Goal: Check status: Check status

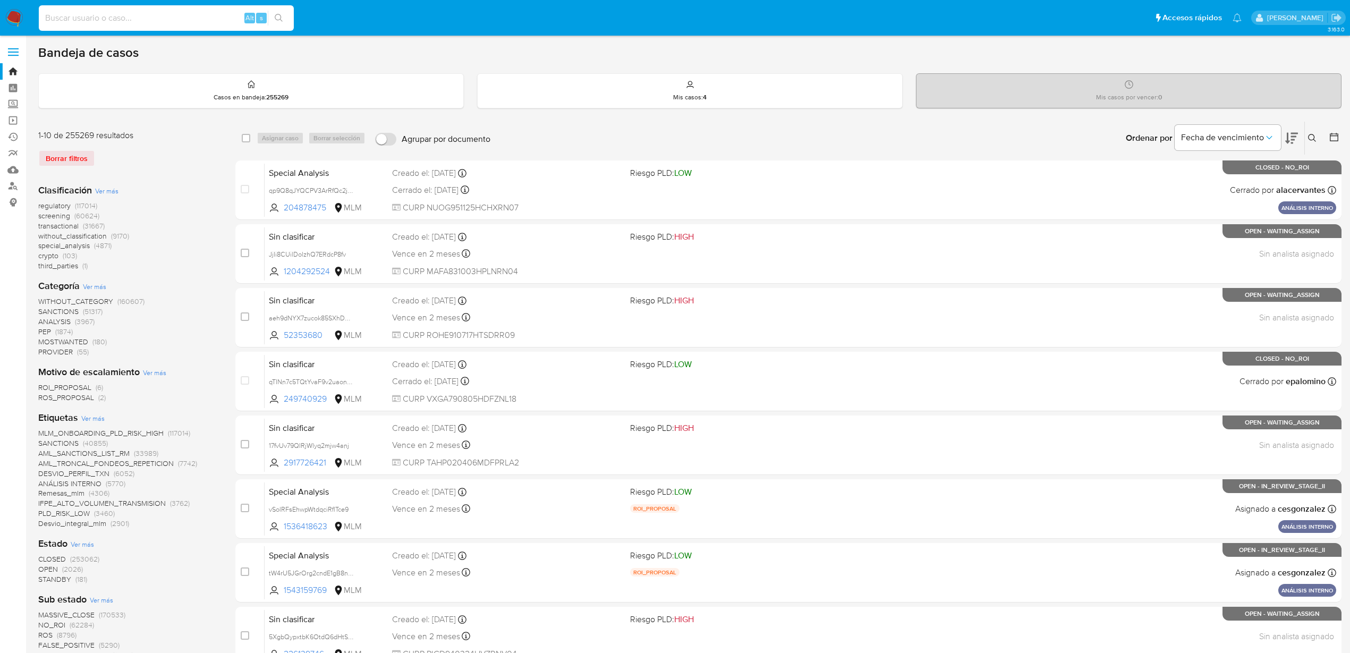
click at [188, 17] on input at bounding box center [166, 18] width 255 height 14
paste input "1625632213"
type input "1625632213"
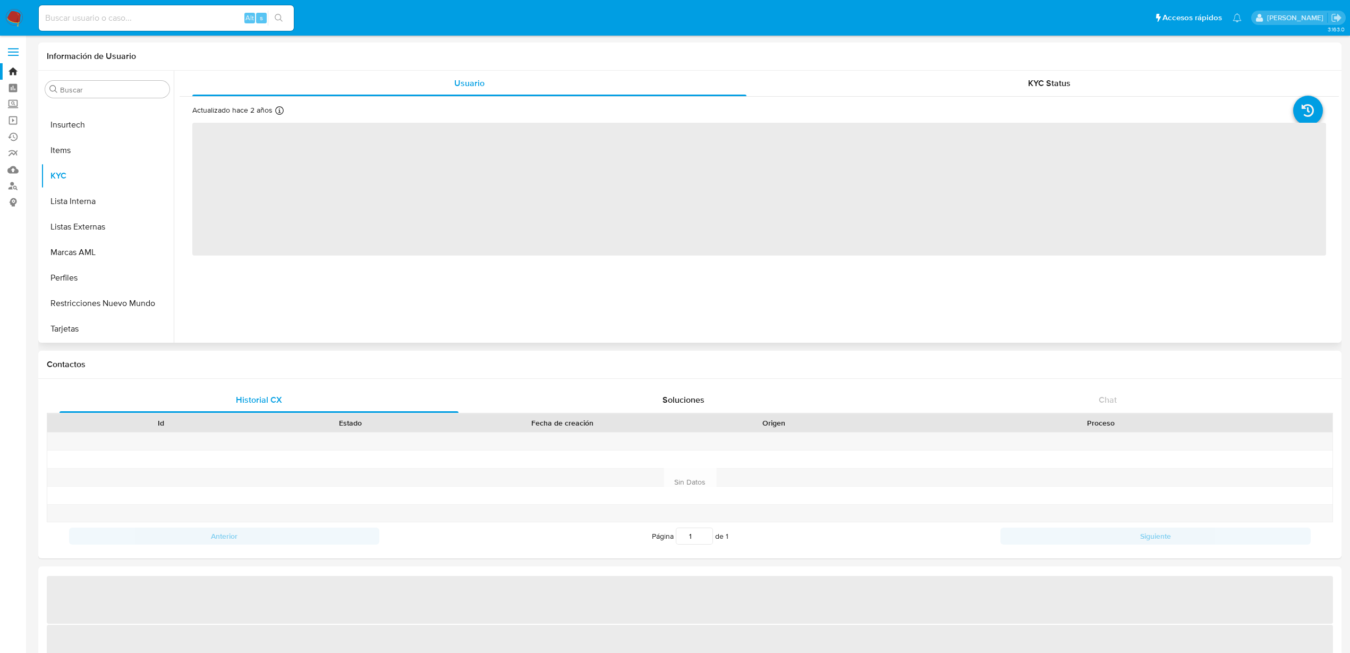
select select "10"
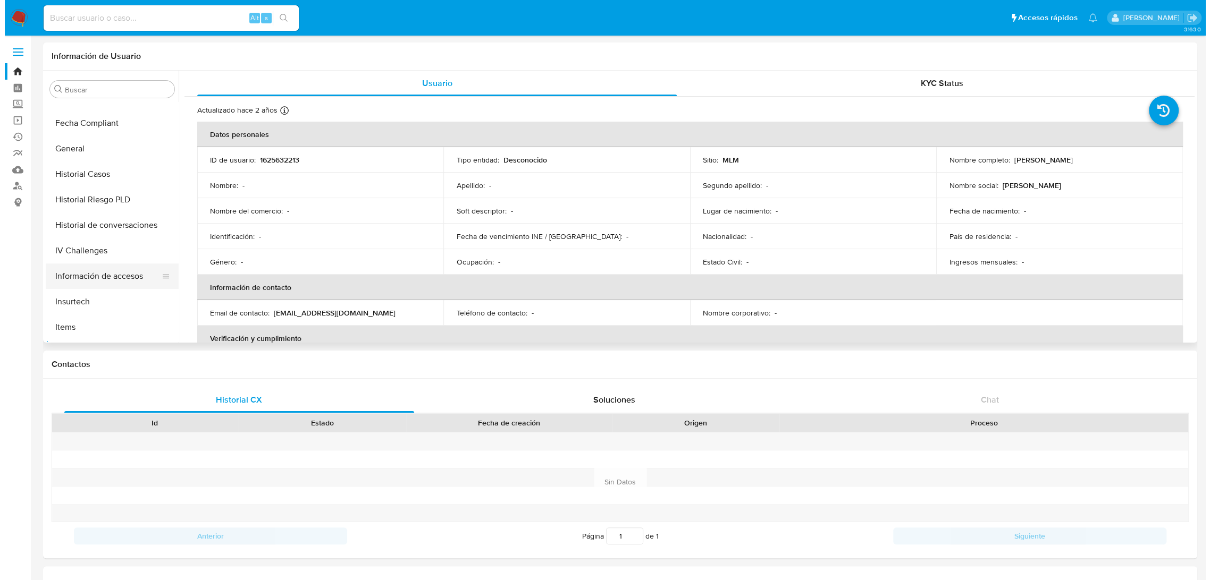
scroll to position [230, 0]
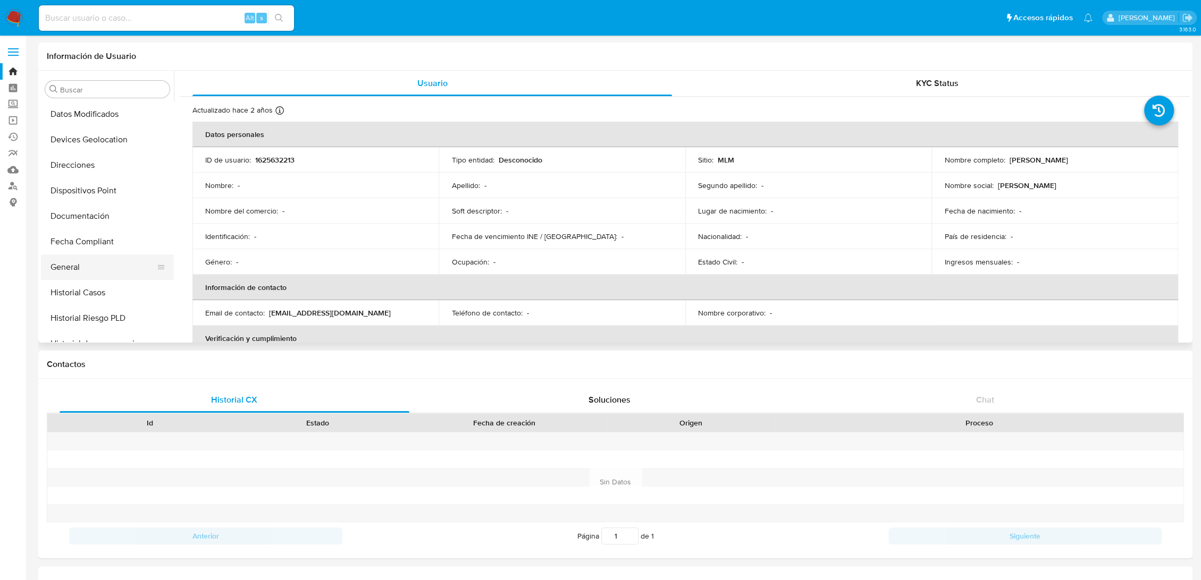
click at [79, 263] on button "General" at bounding box center [103, 268] width 124 height 26
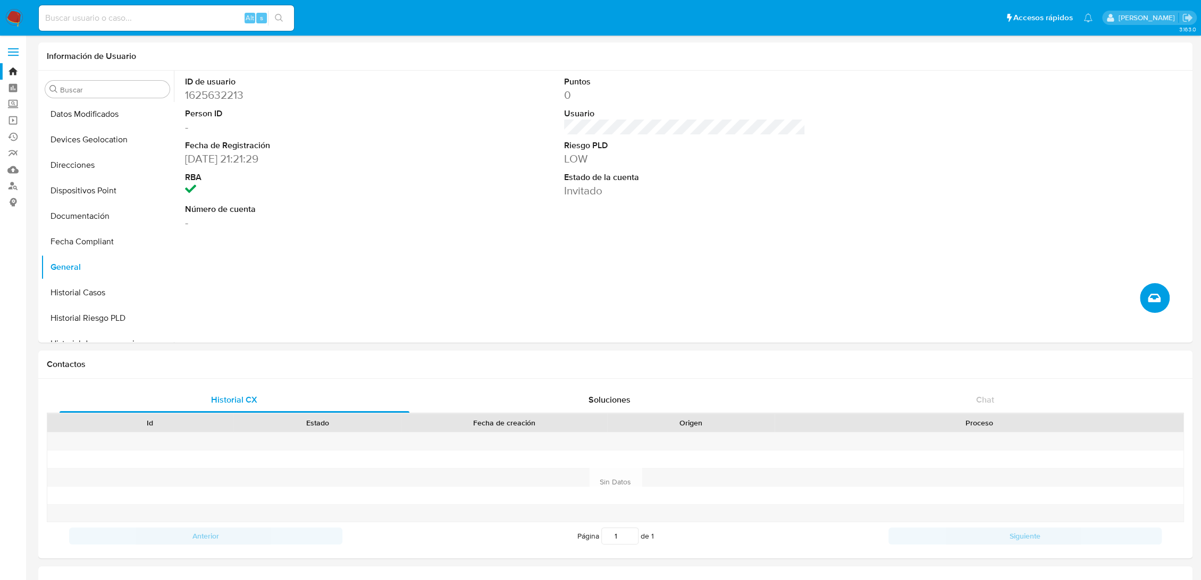
click at [1148, 299] on icon "Crear caso manual" at bounding box center [1153, 298] width 13 height 9
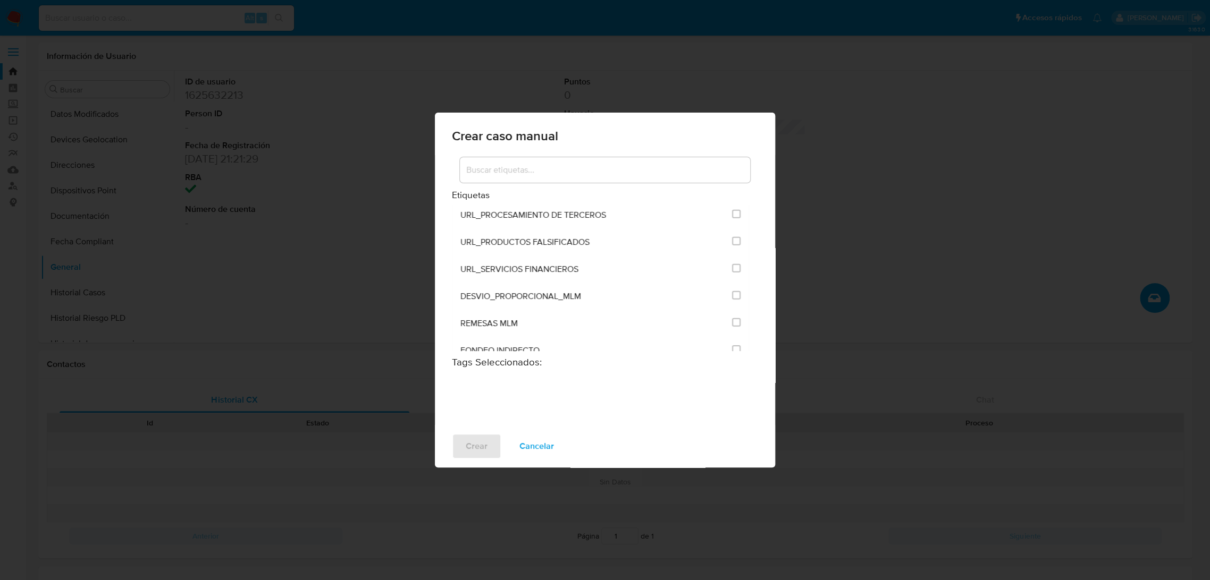
scroll to position [2194, 0]
click at [542, 164] on input at bounding box center [605, 170] width 290 height 14
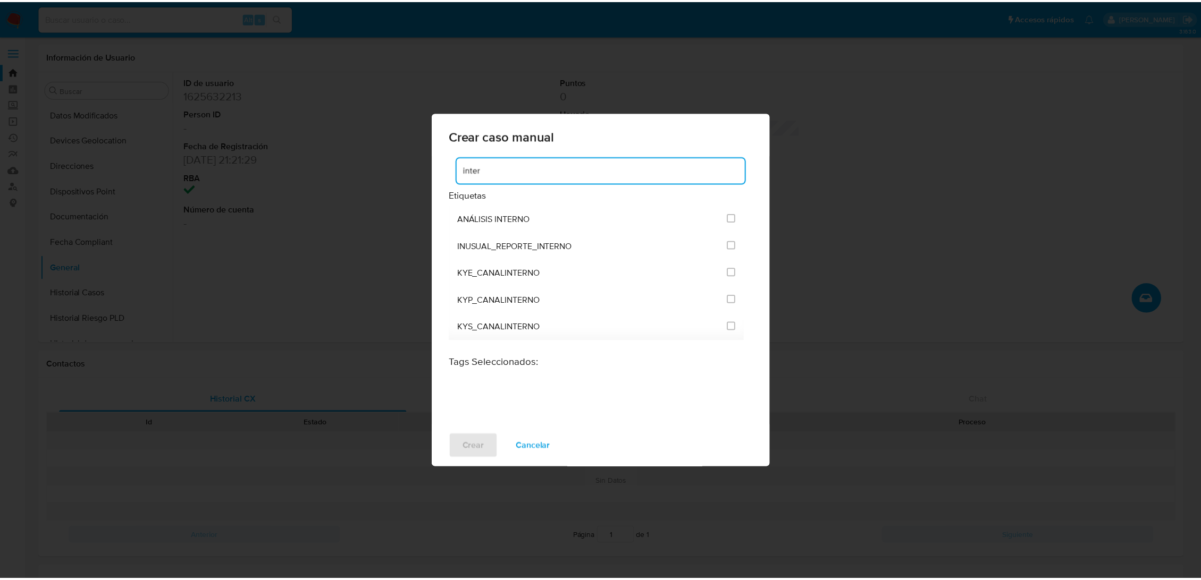
scroll to position [0, 0]
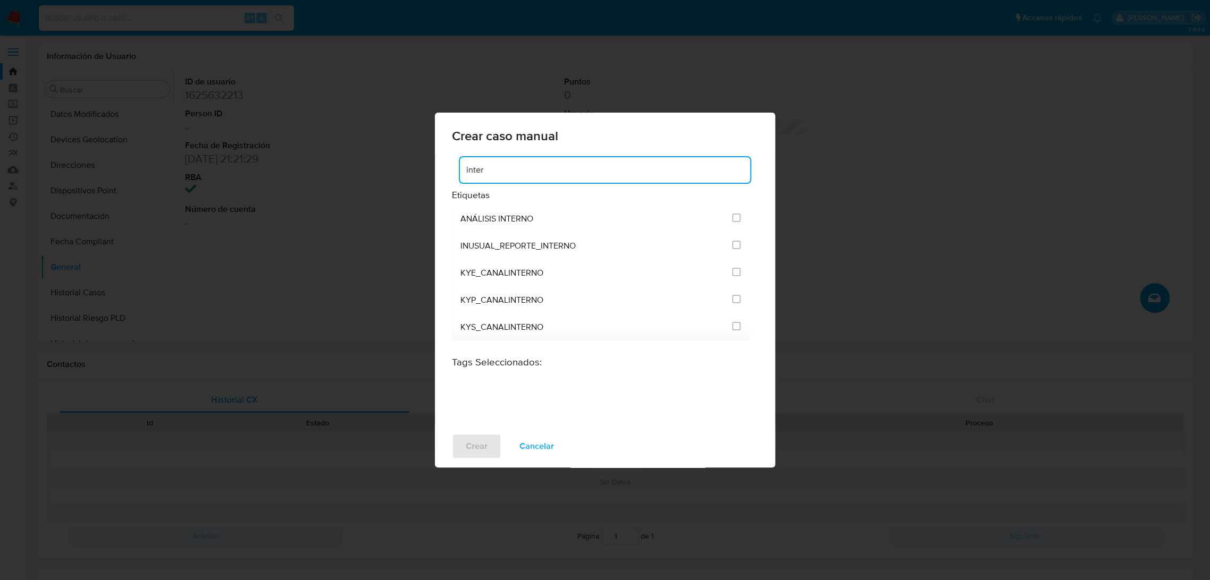
type input "inter"
click at [282, 261] on div "Crear caso manual inter Etiquetas ANÁLISIS INTERNO INUSUAL_REPORTE_INTERNO KYE_…" at bounding box center [605, 290] width 1210 height 580
click at [893, 249] on div "Crear caso manual inter Etiquetas ANÁLISIS INTERNO INUSUAL_REPORTE_INTERNO KYE_…" at bounding box center [605, 290] width 1210 height 580
click at [562, 171] on input "inter" at bounding box center [605, 170] width 290 height 14
click at [741, 219] on li "ANÁLISIS INTERNO" at bounding box center [600, 218] width 297 height 27
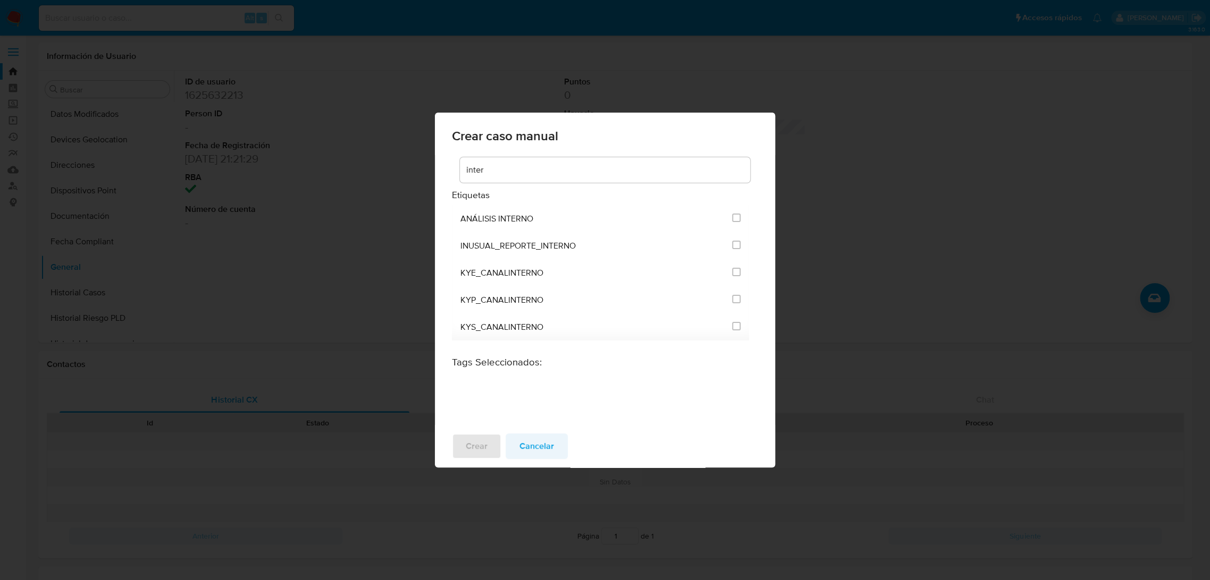
click at [545, 442] on span "Cancelar" at bounding box center [536, 446] width 35 height 23
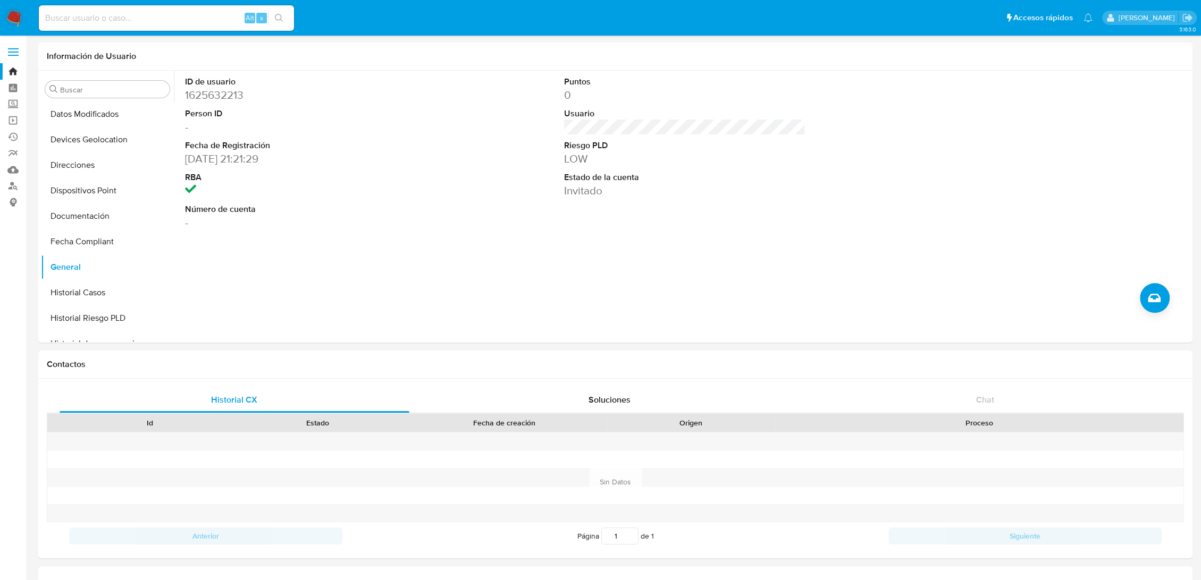
drag, startPoint x: 13, startPoint y: 16, endPoint x: 23, endPoint y: 33, distance: 20.2
click at [13, 16] on img at bounding box center [14, 18] width 18 height 18
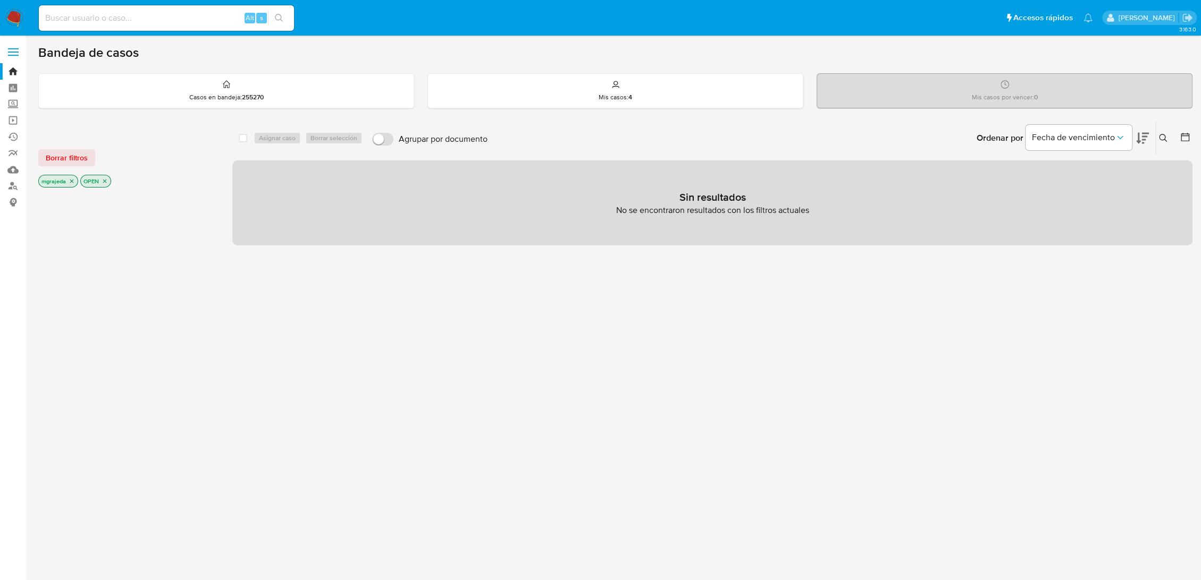
click at [164, 15] on input at bounding box center [166, 18] width 255 height 14
paste input "642273229 MARKETER TEXTIL SA D CV"
type input "642273229"
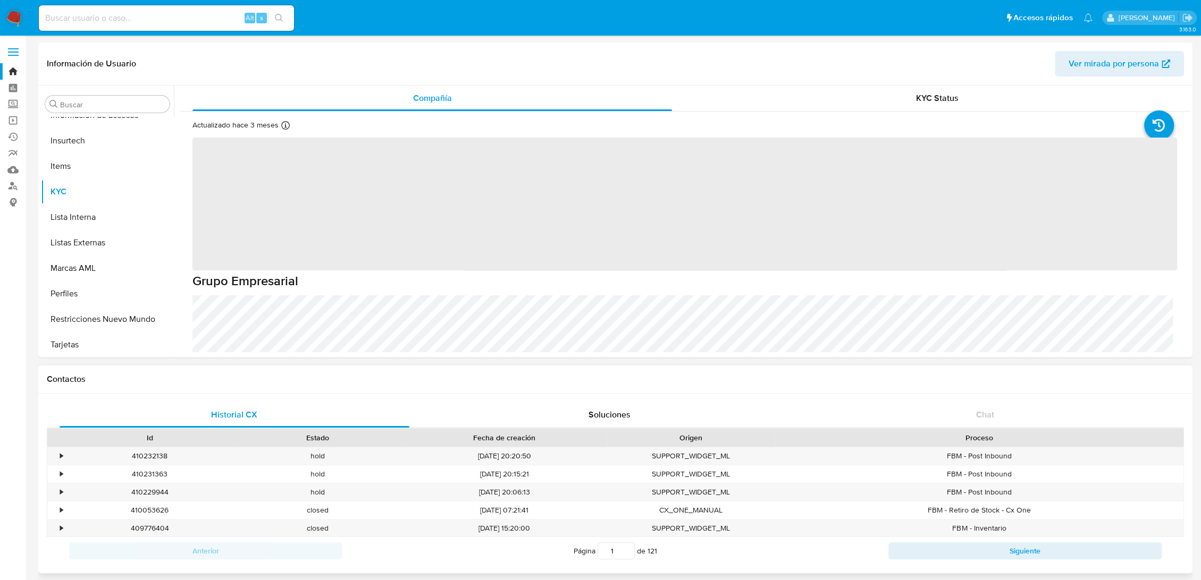
scroll to position [526, 0]
select select "10"
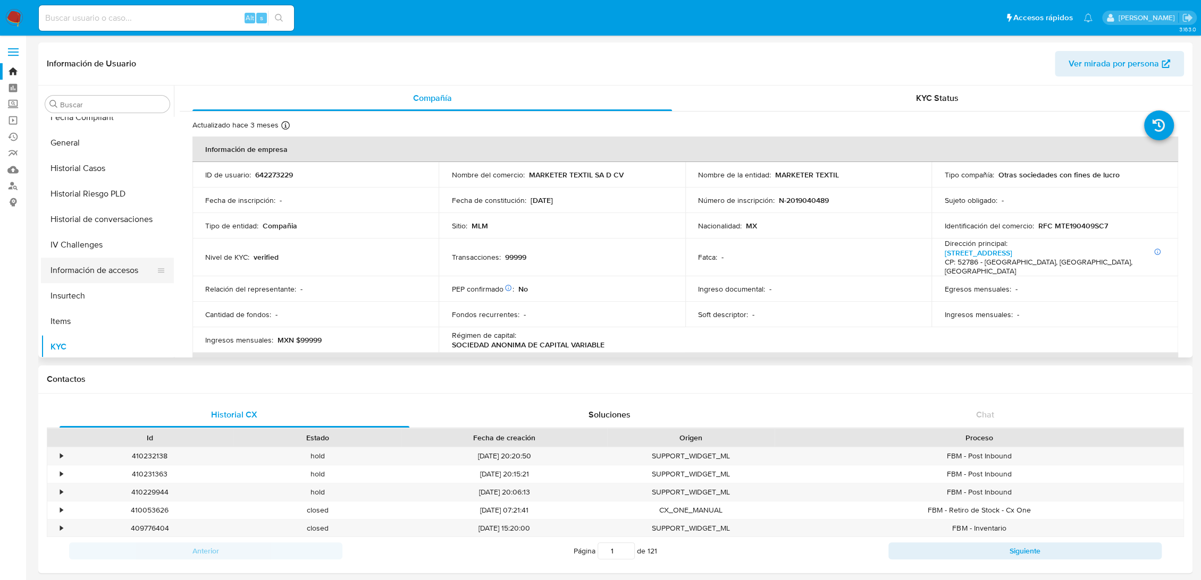
scroll to position [349, 0]
click at [86, 197] on button "Historial Casos" at bounding box center [103, 189] width 124 height 26
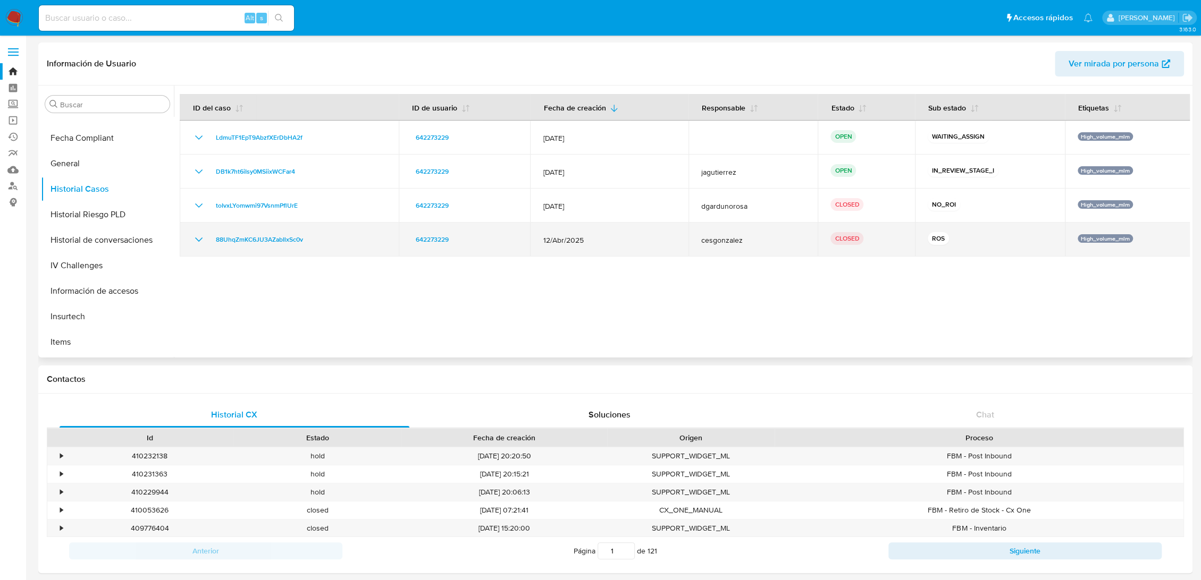
click at [200, 244] on icon "Mostrar/Ocultar" at bounding box center [198, 239] width 13 height 13
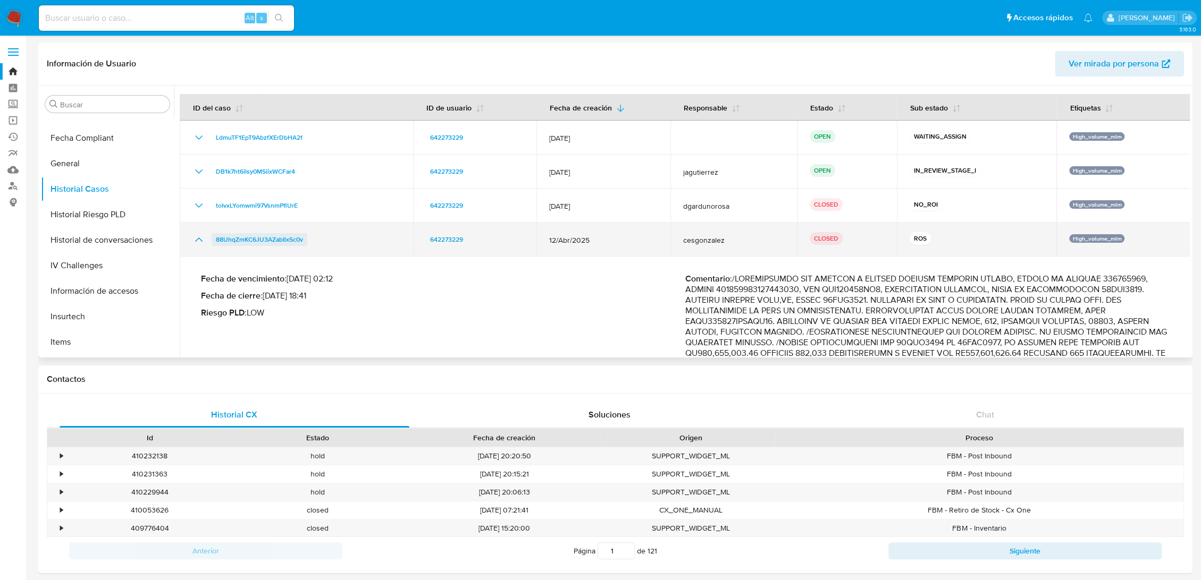
click at [244, 242] on span "88UhqZmKC6JU3AZabIlxSc0v" at bounding box center [259, 239] width 87 height 13
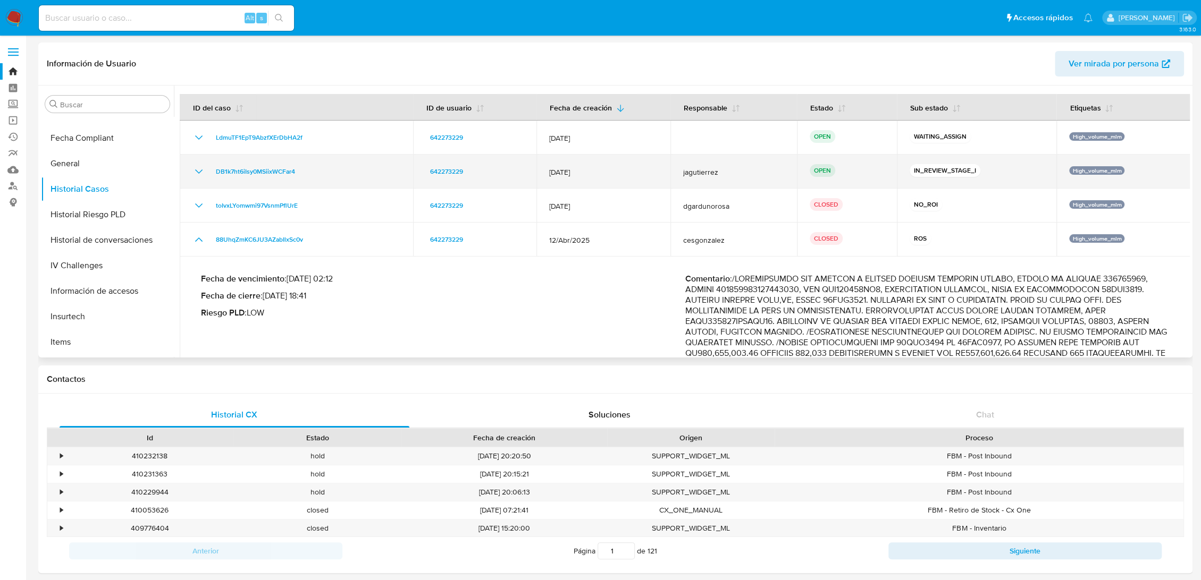
click at [195, 173] on icon "Mostrar/Ocultar" at bounding box center [198, 171] width 13 height 13
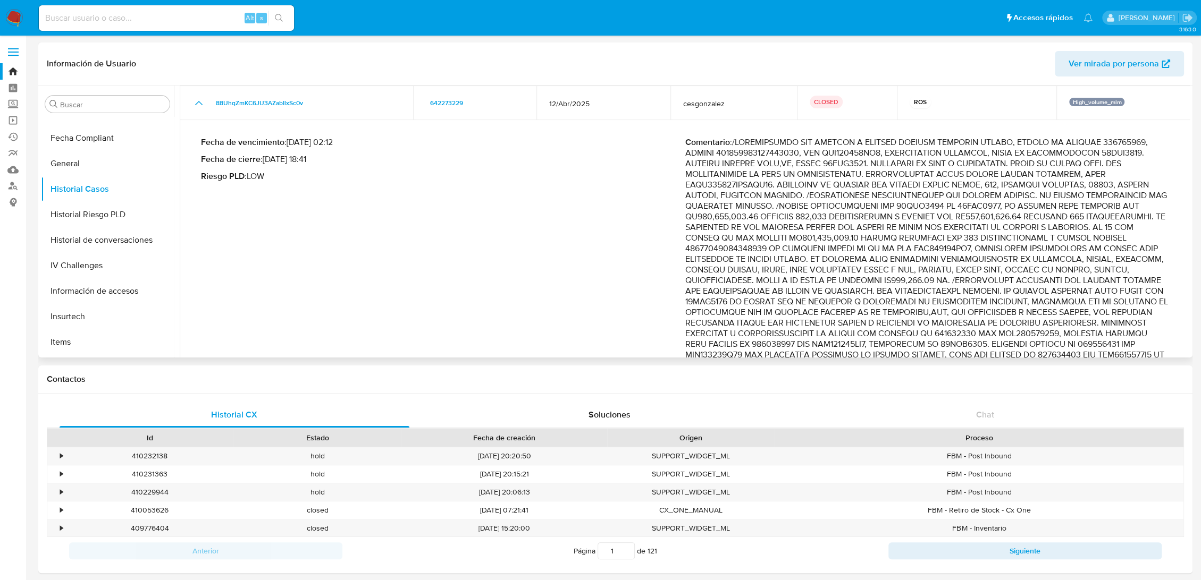
scroll to position [236, 0]
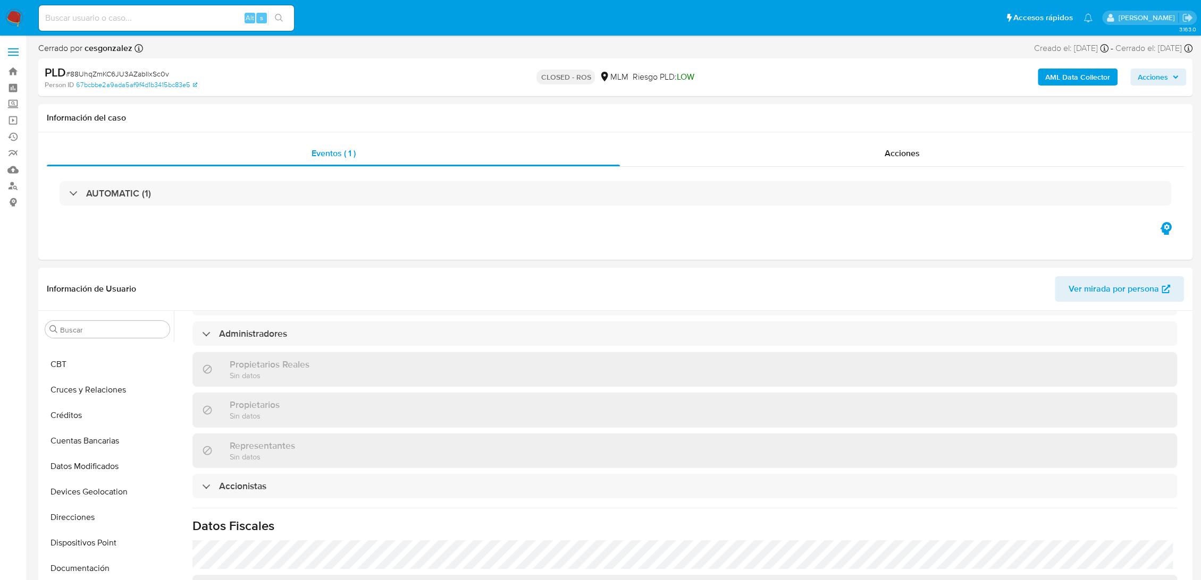
scroll to position [413, 0]
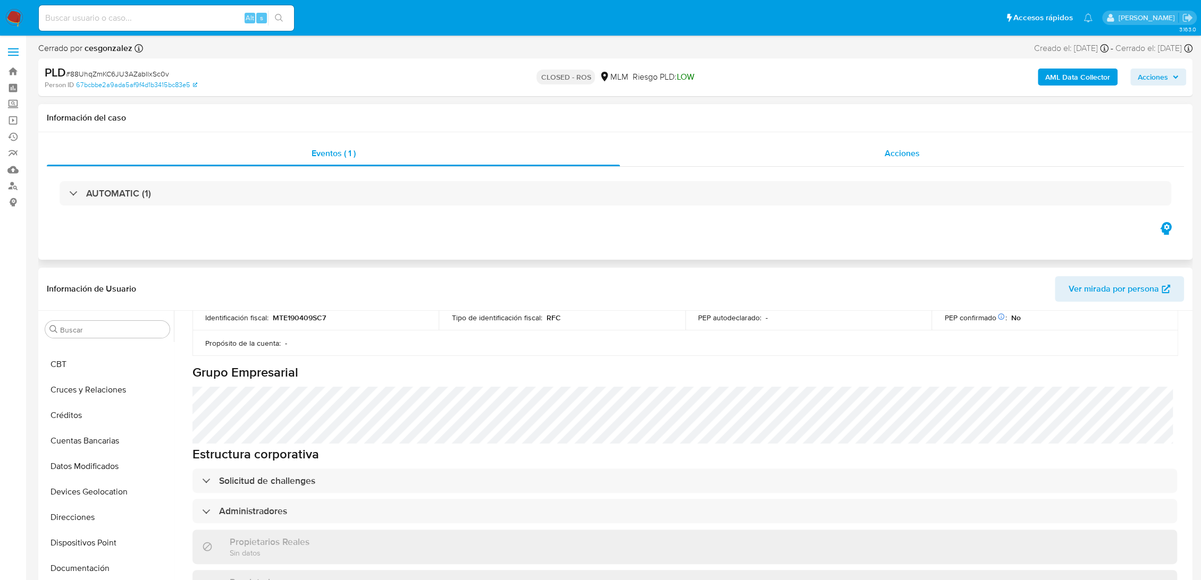
click at [903, 155] on span "Acciones" at bounding box center [901, 153] width 35 height 12
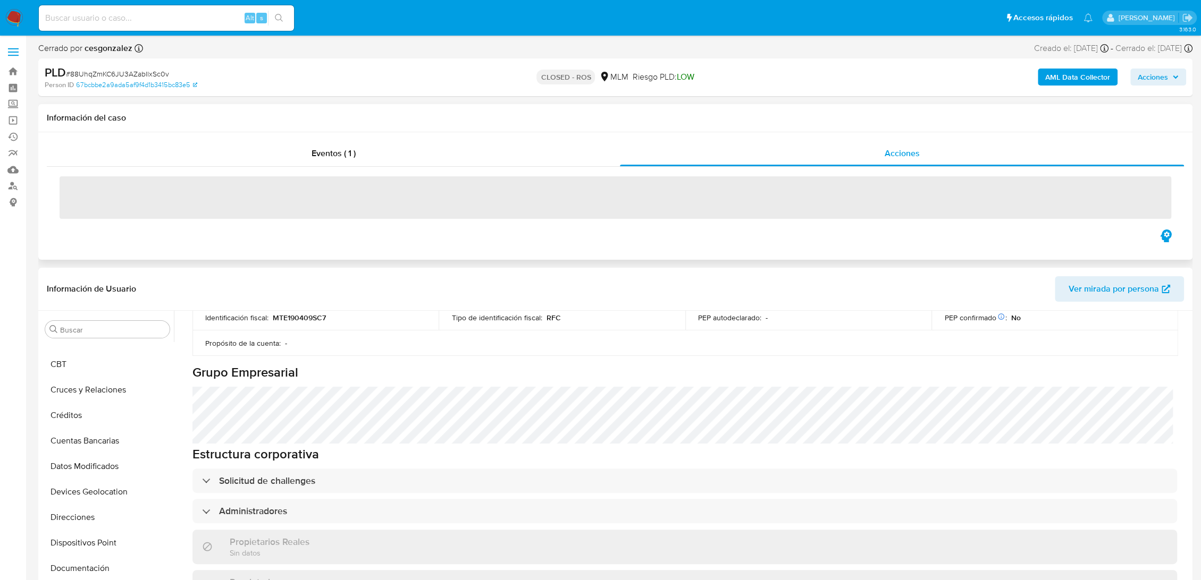
select select "10"
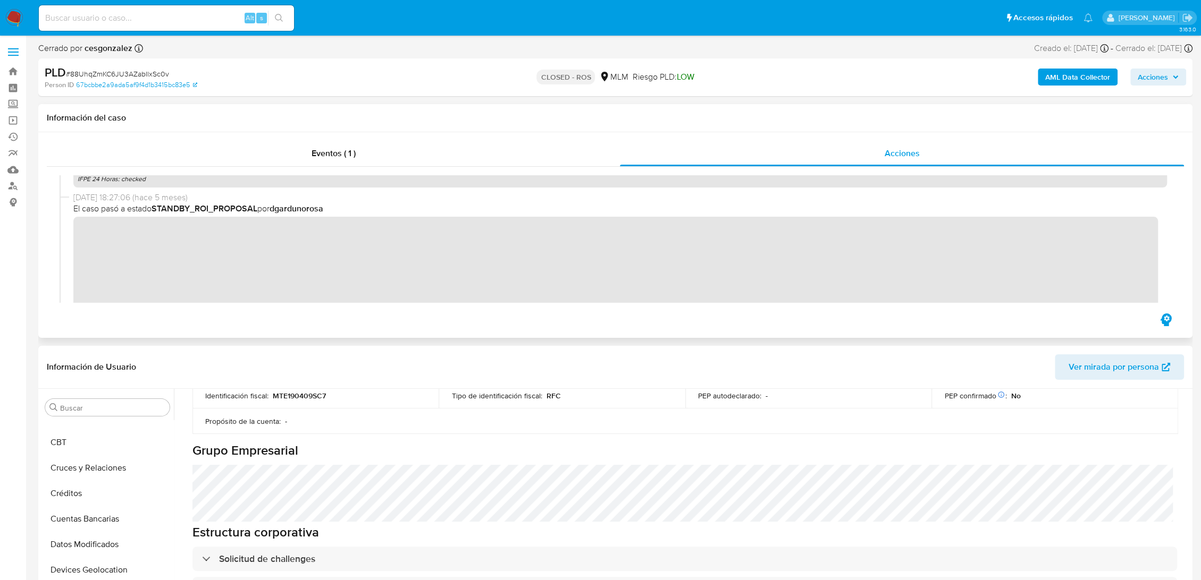
scroll to position [659, 0]
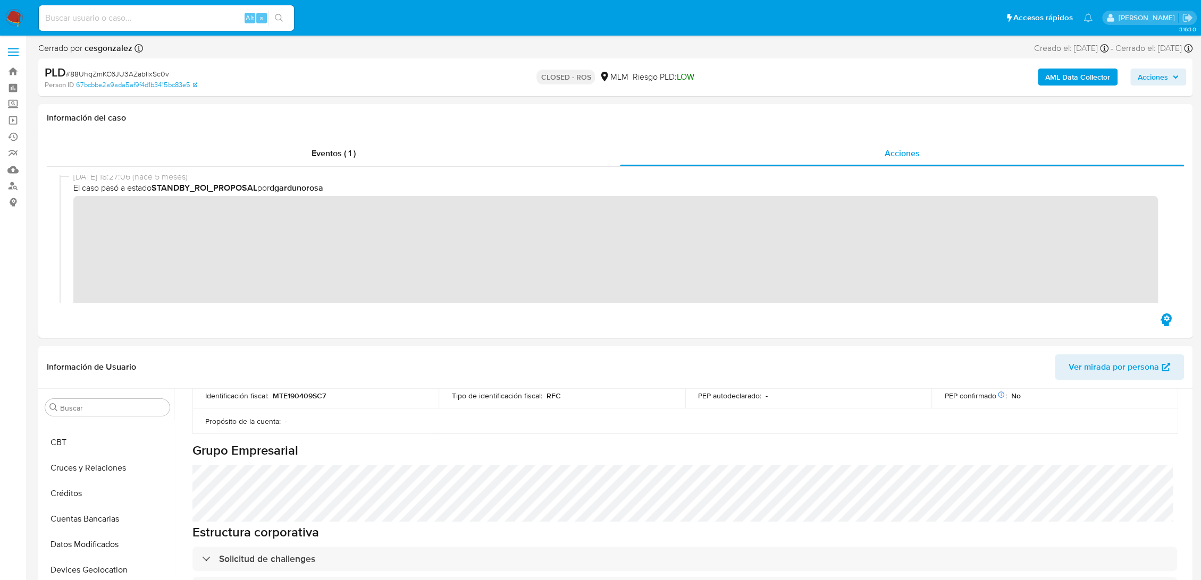
click at [60, 22] on input at bounding box center [166, 18] width 255 height 14
paste input "542755198"
type input "542755198"
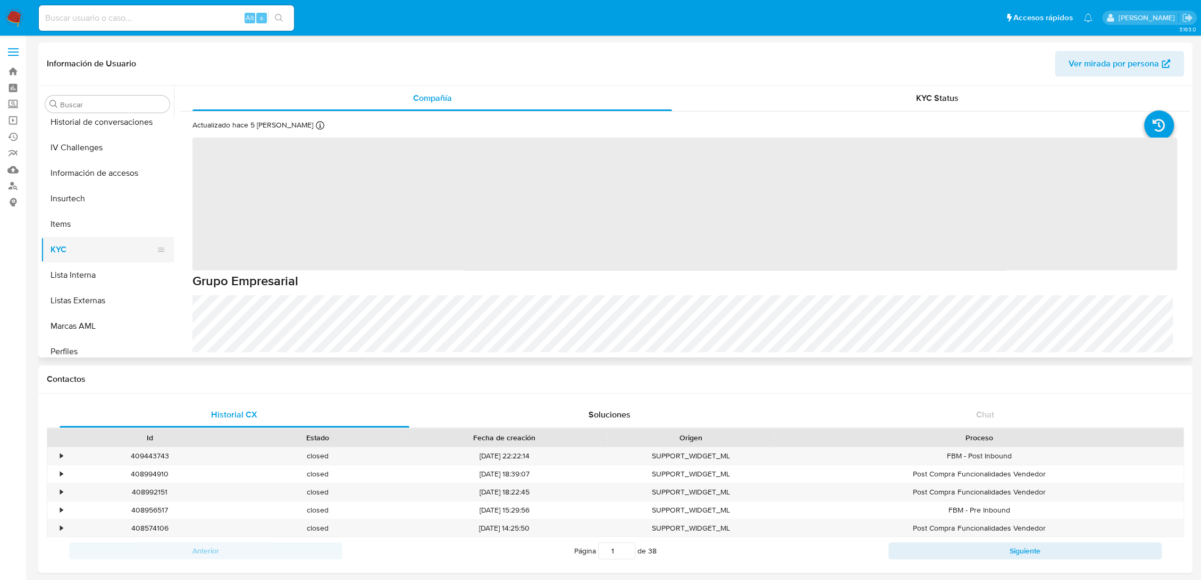
select select "10"
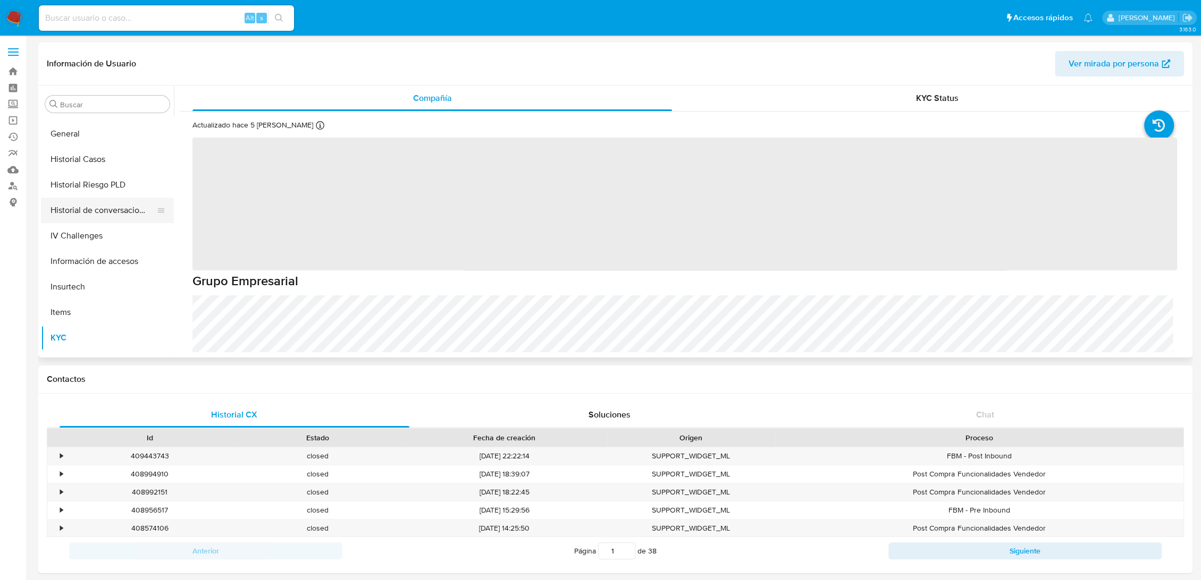
scroll to position [349, 0]
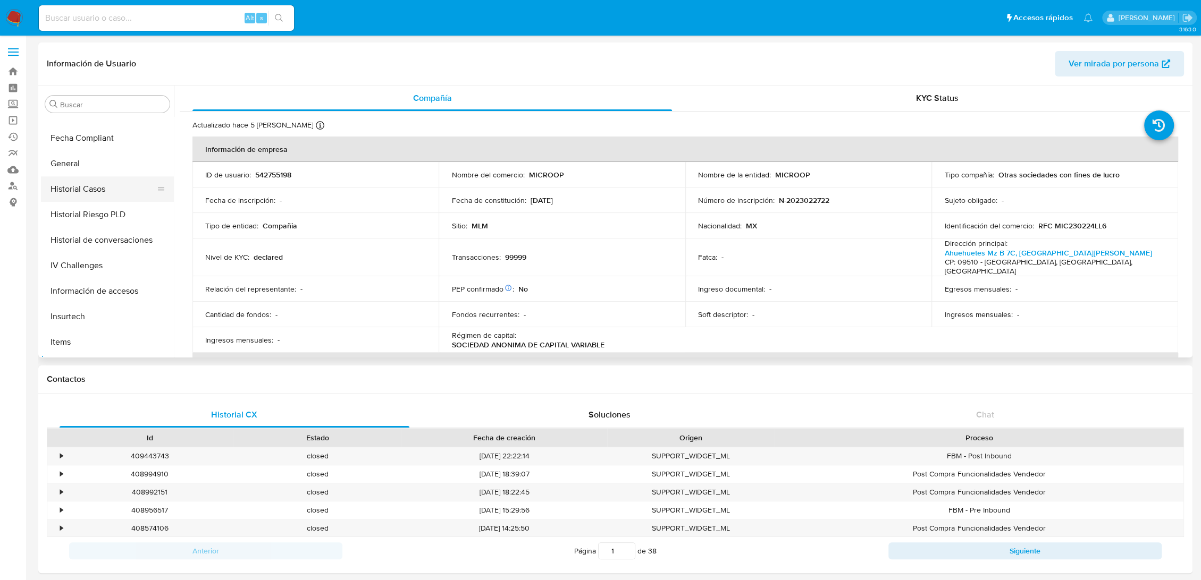
click at [95, 186] on button "Historial Casos" at bounding box center [103, 189] width 124 height 26
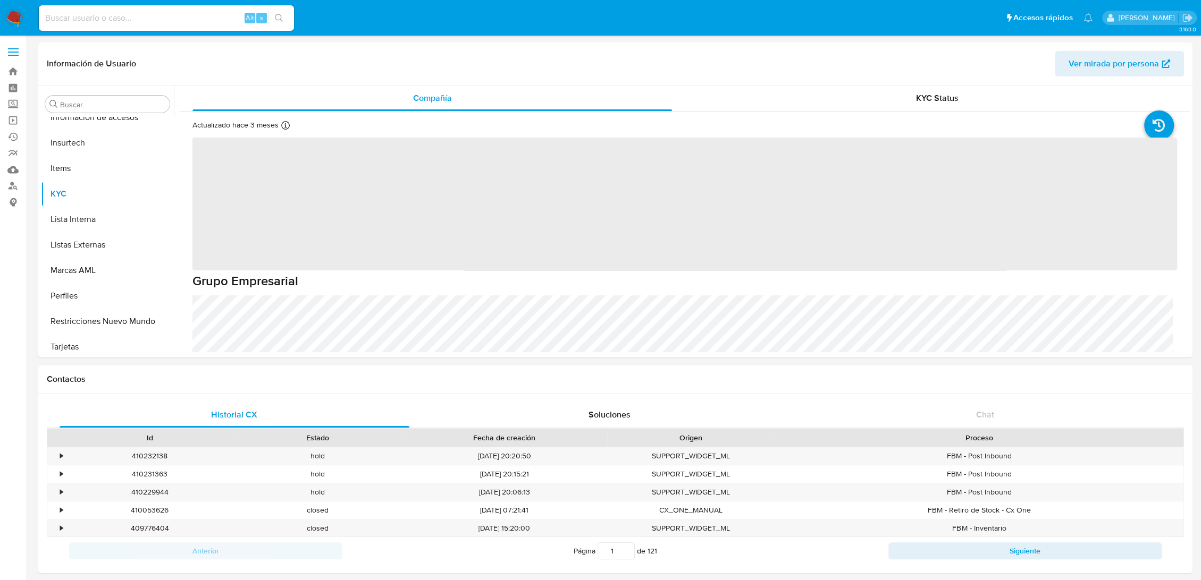
scroll to position [526, 0]
select select "10"
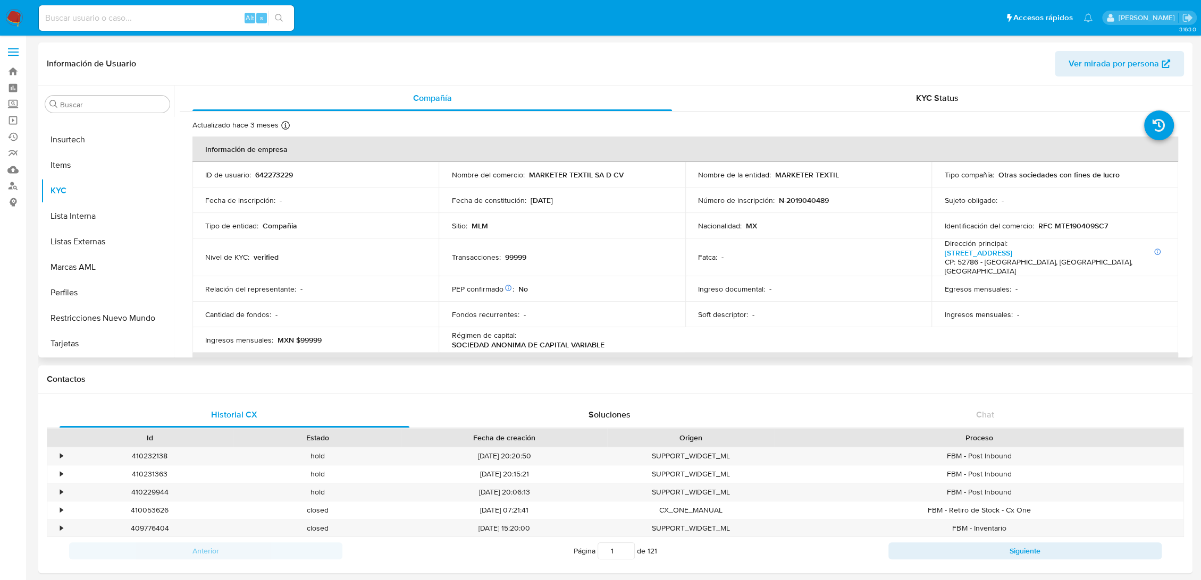
click at [156, 24] on input at bounding box center [166, 18] width 255 height 14
paste input "542755198"
type input "542755198"
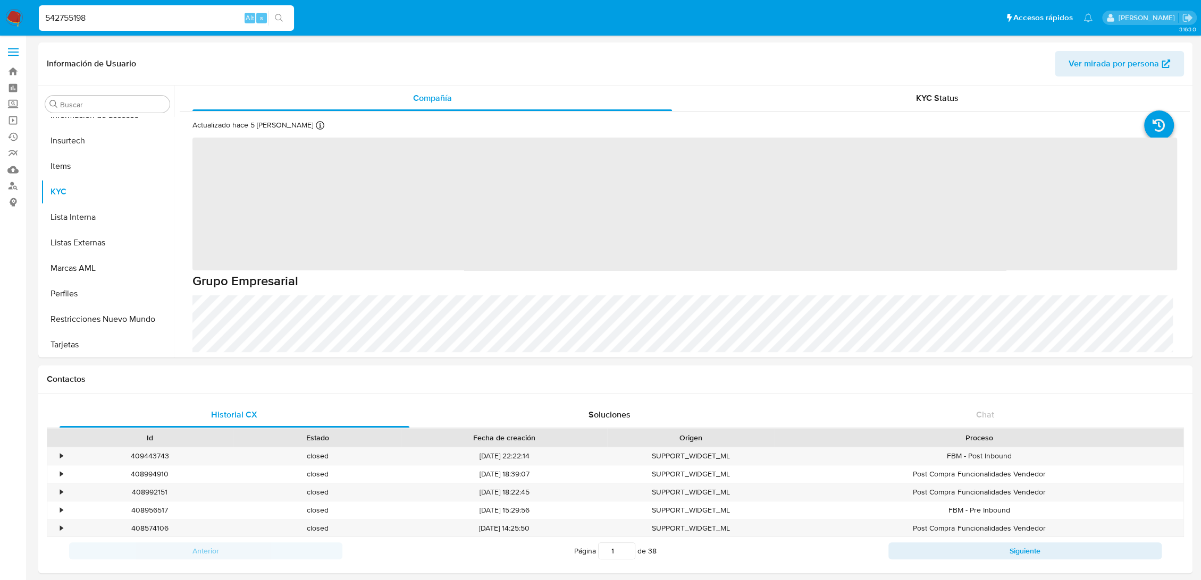
scroll to position [526, 0]
select select "10"
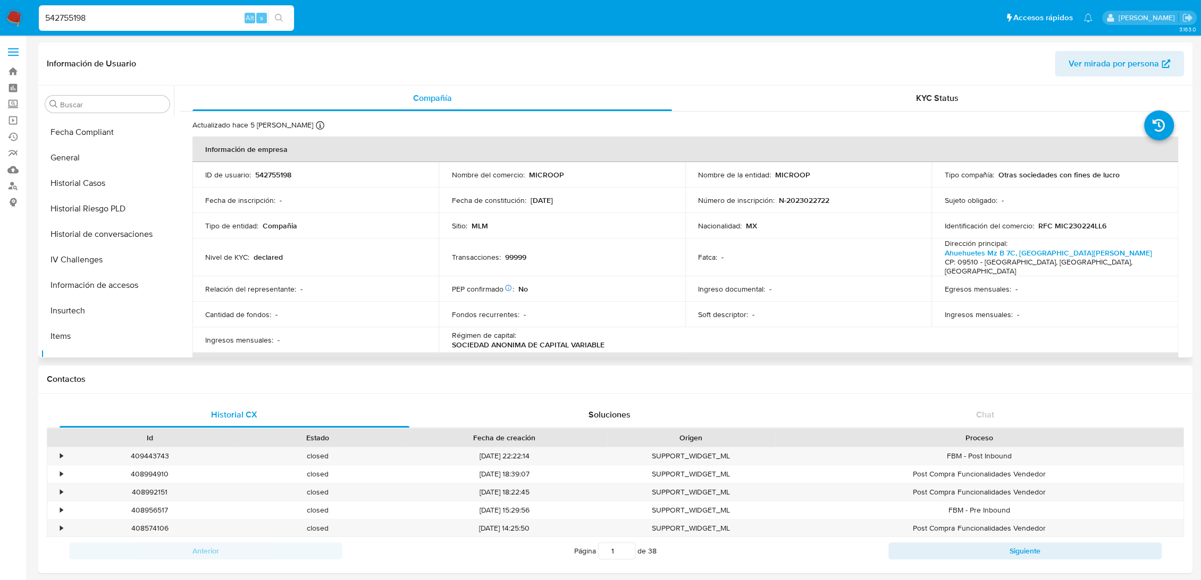
scroll to position [349, 0]
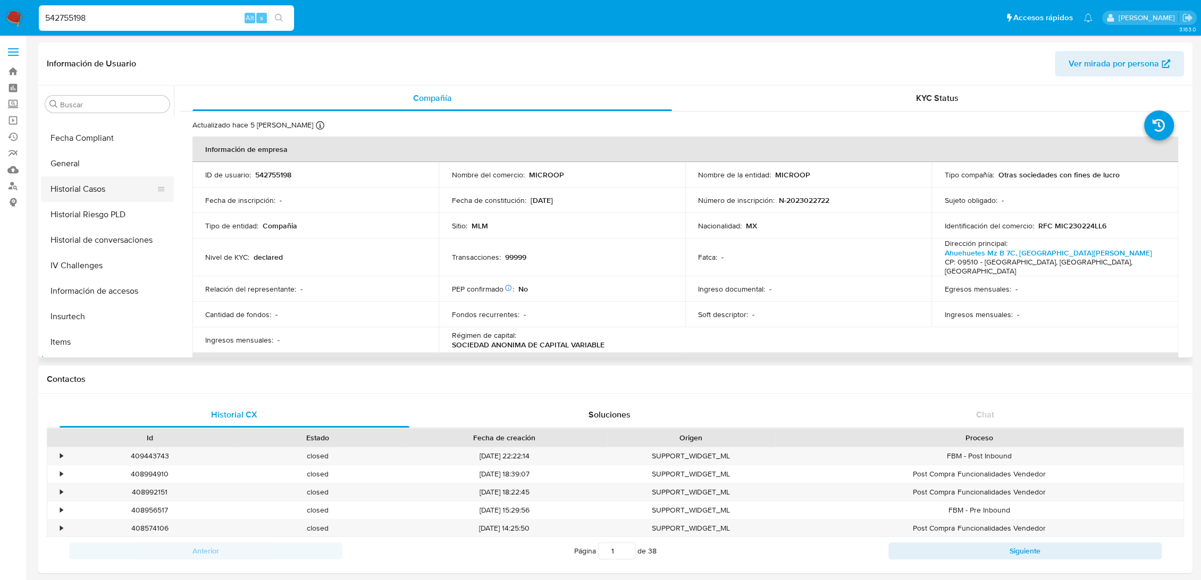
click at [90, 192] on button "Historial Casos" at bounding box center [103, 189] width 124 height 26
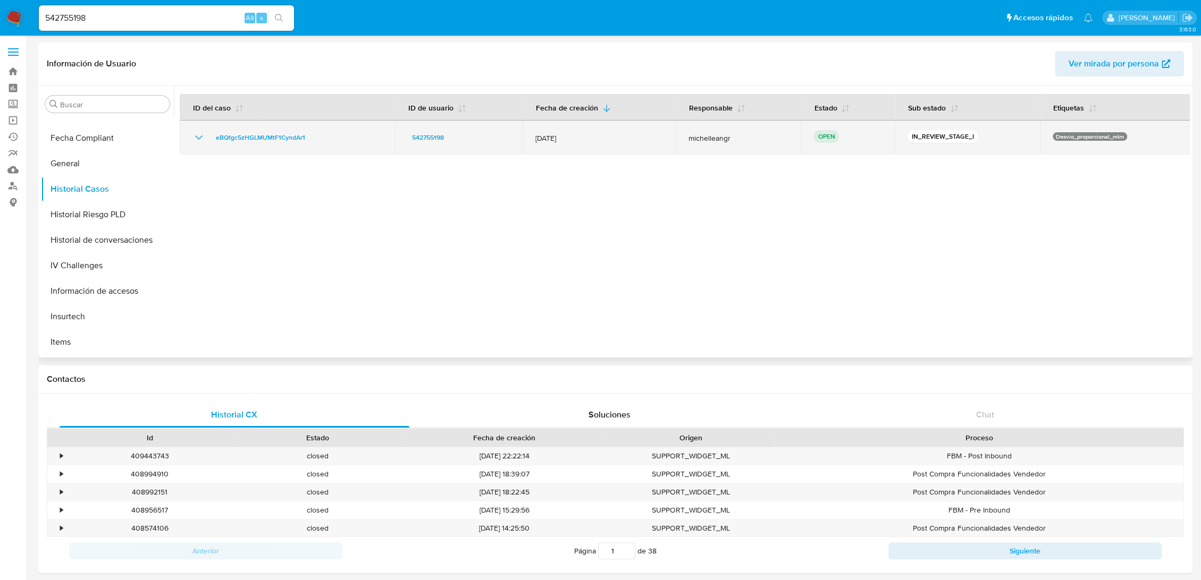
click at [190, 140] on td "eBQfgc5zHGLMUMtF1CyndAr1" at bounding box center [287, 138] width 215 height 34
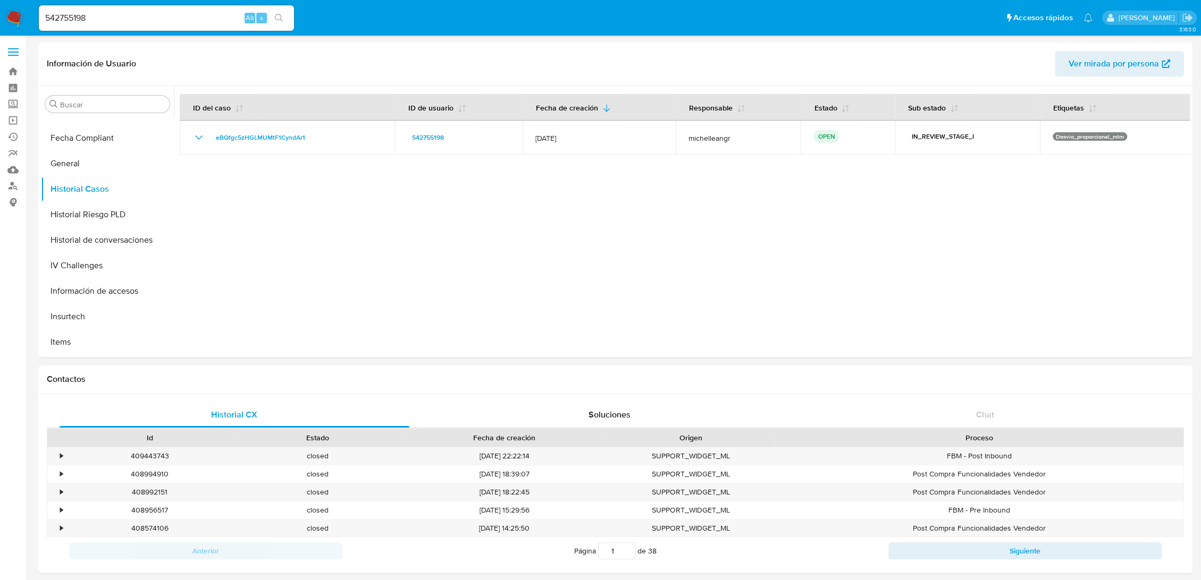
click at [179, 20] on input "542755198" at bounding box center [166, 18] width 255 height 14
paste input "642273229 MARKETER TEXTIL SA D CV"
drag, startPoint x: 218, startPoint y: 22, endPoint x: 89, endPoint y: 18, distance: 129.2
click at [89, 18] on input "642273229 MARKETER TEXTIL SA D CV" at bounding box center [166, 18] width 255 height 14
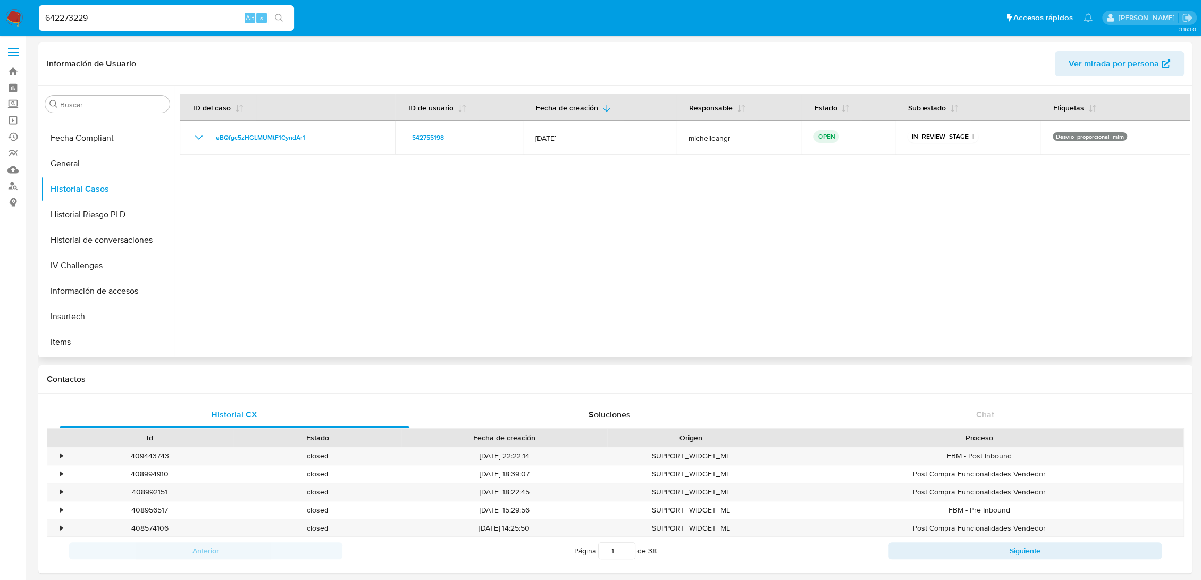
type input "642273229"
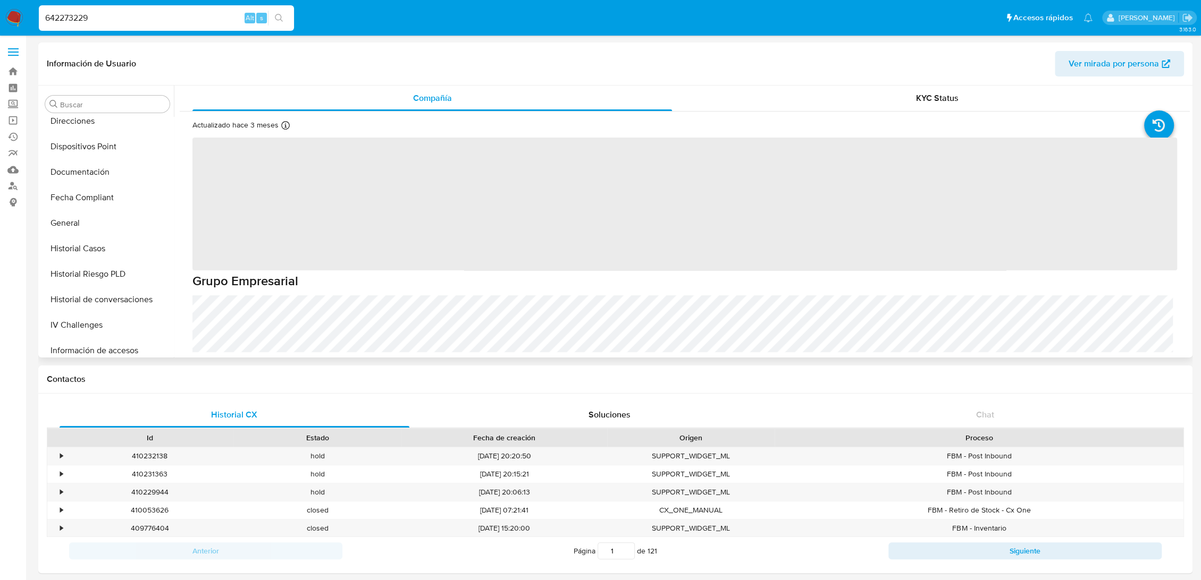
select select "10"
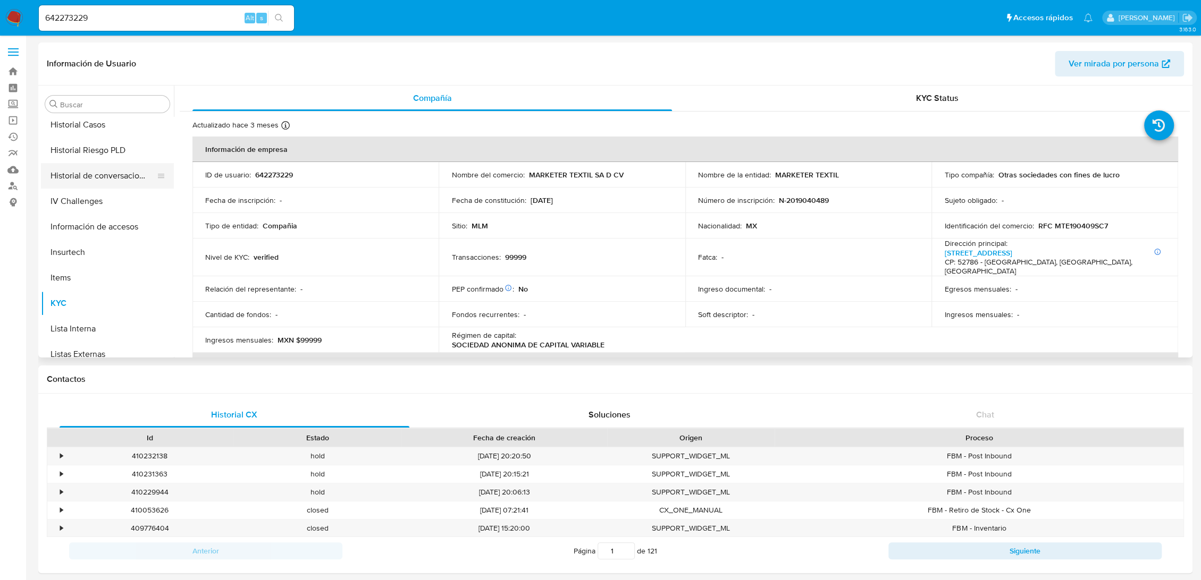
scroll to position [295, 0]
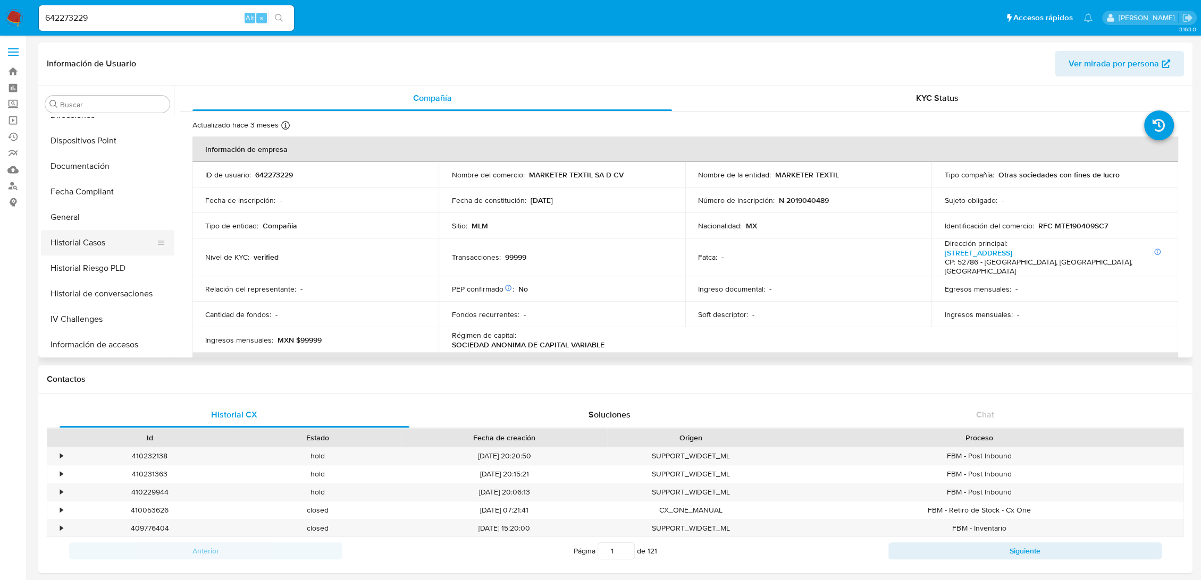
click at [111, 250] on button "Historial Casos" at bounding box center [103, 243] width 124 height 26
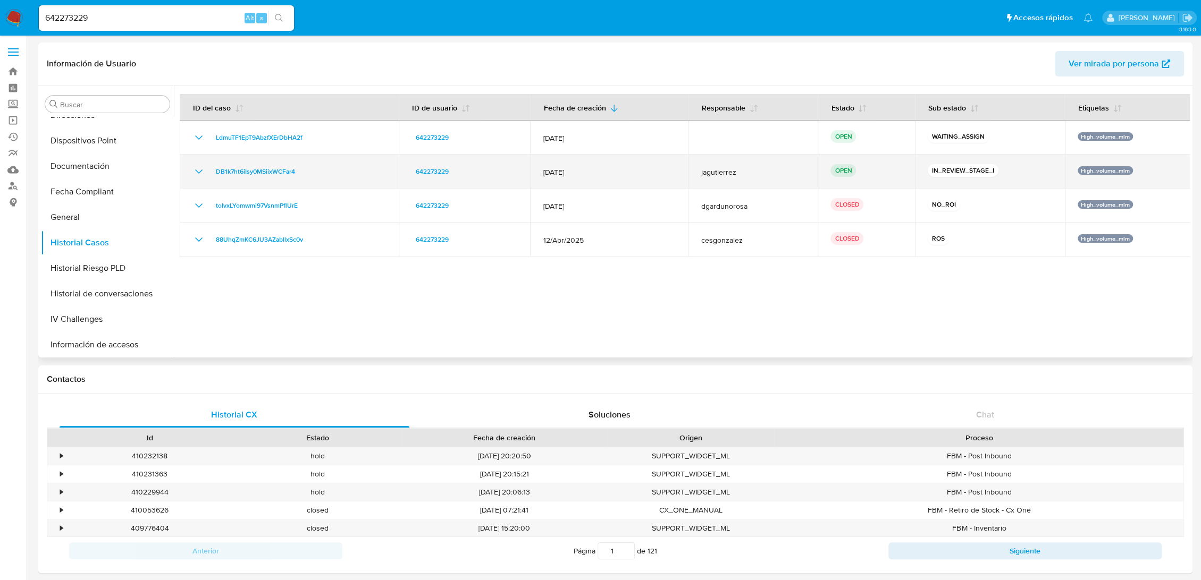
click at [200, 172] on icon "Mostrar/Ocultar" at bounding box center [198, 172] width 7 height 4
